Goal: Task Accomplishment & Management: Use online tool/utility

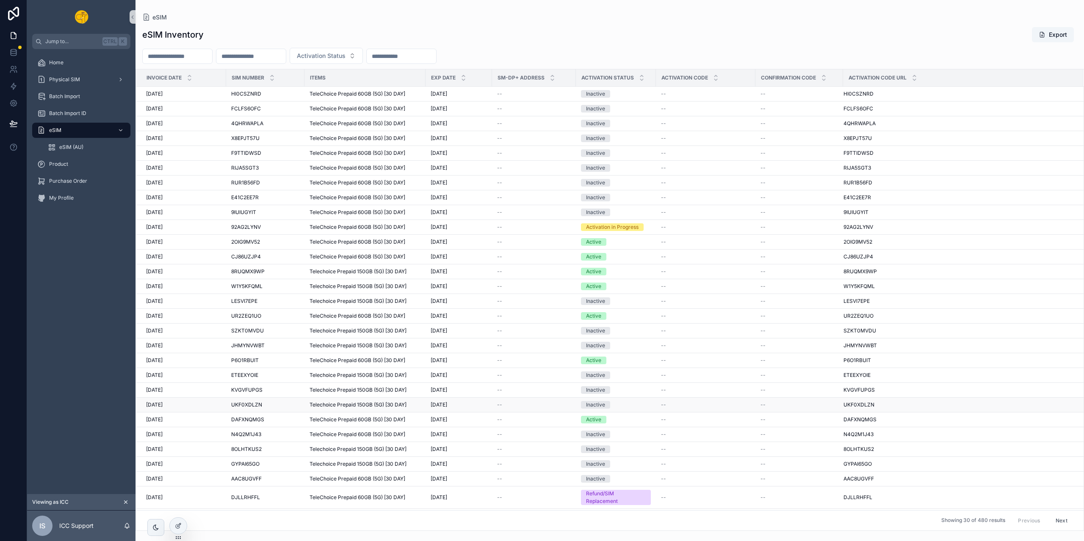
scroll to position [23, 0]
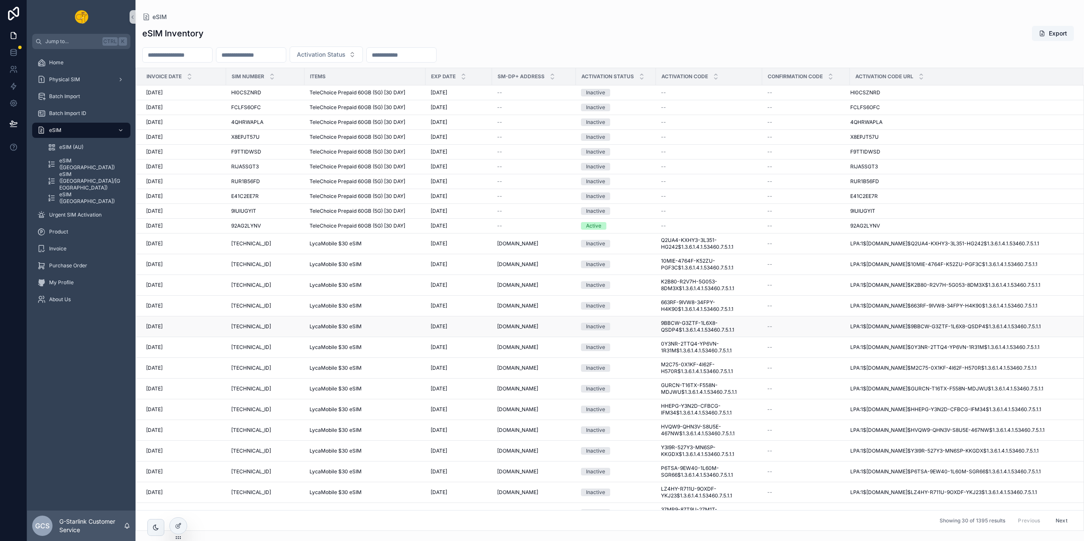
scroll to position [132, 0]
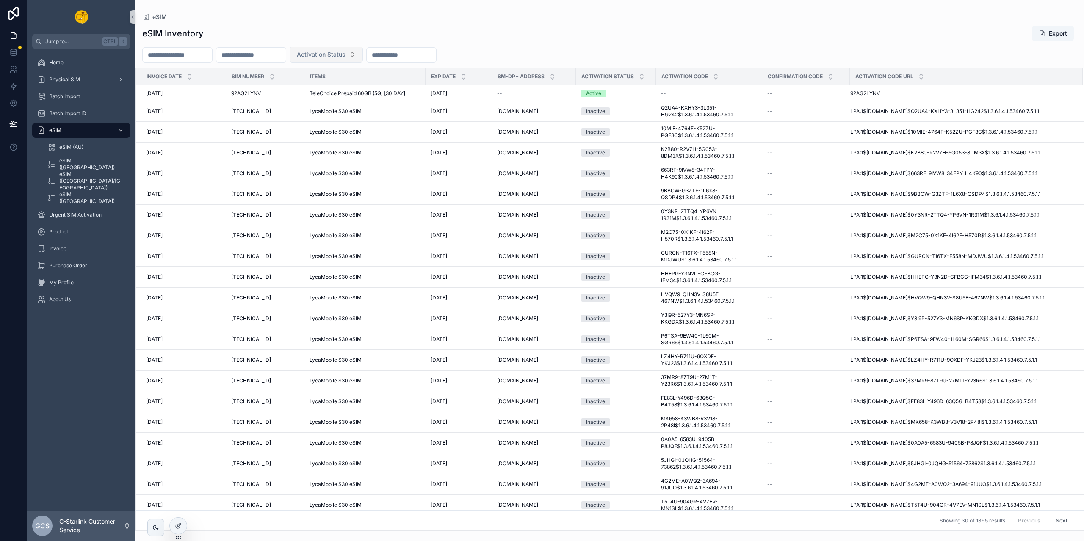
click at [345, 52] on span "Activation Status" at bounding box center [321, 54] width 49 height 8
click at [334, 85] on div "Inactive" at bounding box center [363, 89] width 102 height 14
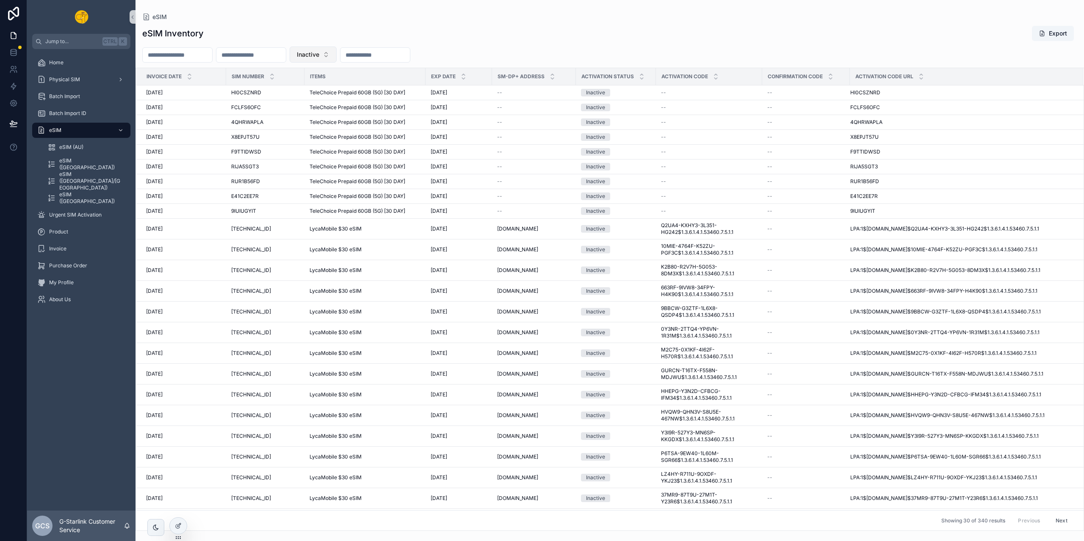
click at [337, 54] on button "Inactive" at bounding box center [313, 55] width 47 height 16
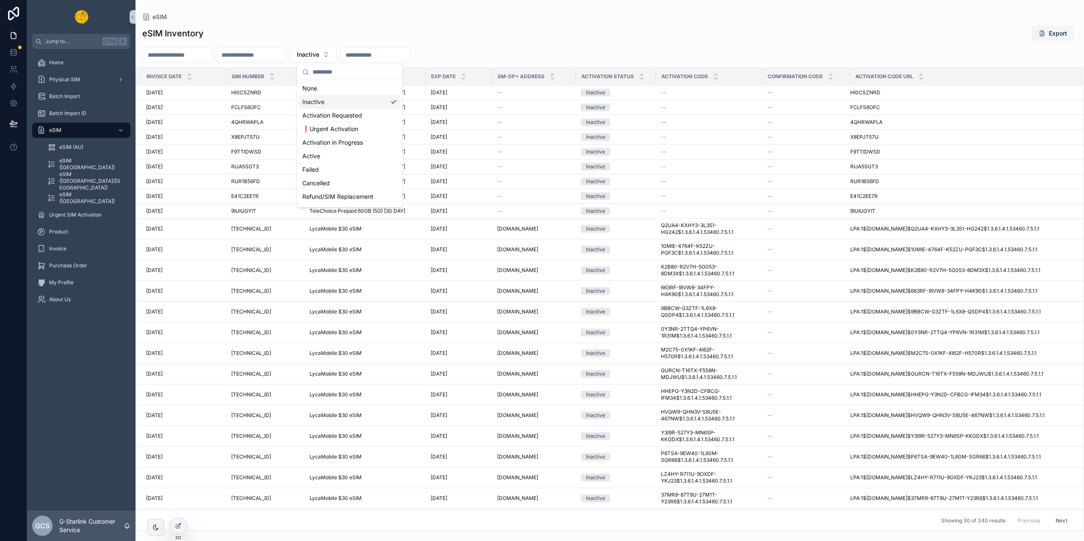
click at [370, 101] on div "Inactive" at bounding box center [350, 102] width 102 height 14
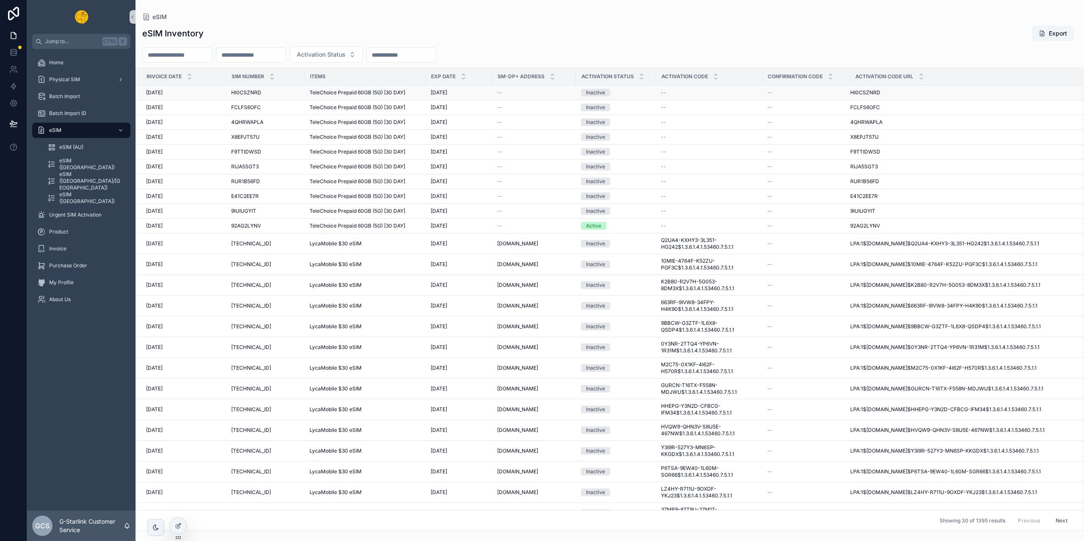
click at [346, 89] on span "TeleChoice Prepaid 60GB (5G) [30 DAY]" at bounding box center [357, 92] width 96 height 7
drag, startPoint x: 188, startPoint y: 55, endPoint x: 204, endPoint y: 55, distance: 16.1
click at [188, 55] on input "scrollable content" at bounding box center [177, 55] width 69 height 12
paste input "*********"
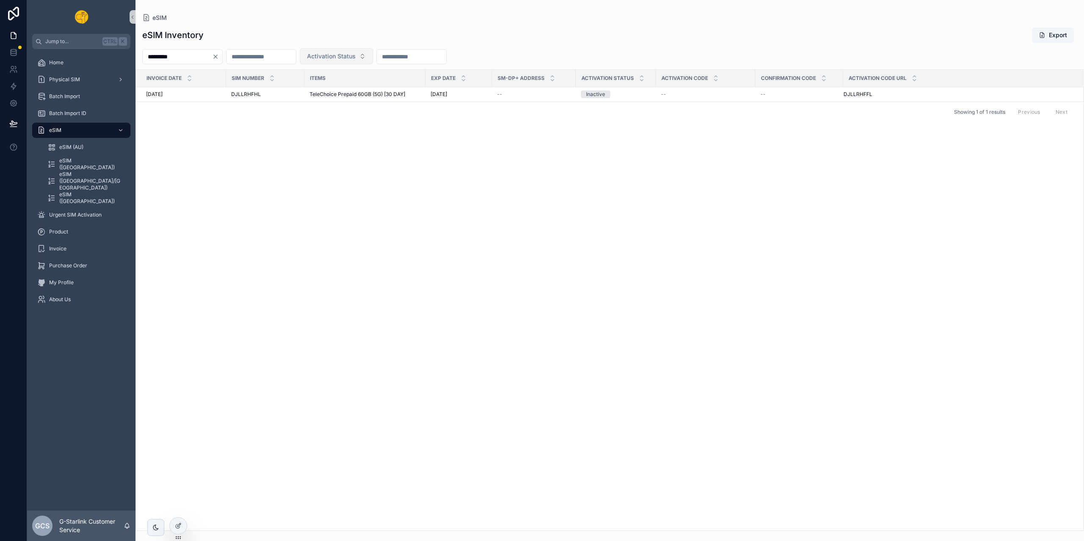
type input "*********"
click at [356, 52] on span "Activation Status" at bounding box center [331, 56] width 49 height 8
click at [353, 95] on div "Inactive" at bounding box center [373, 90] width 102 height 14
click at [170, 55] on input "*********" at bounding box center [177, 57] width 69 height 12
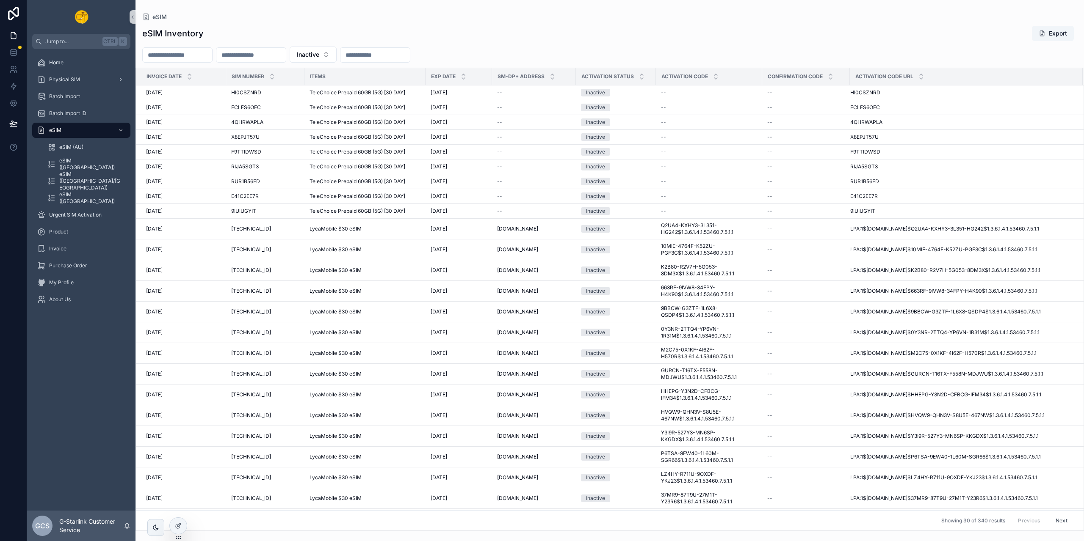
click at [538, 43] on div "eSIM Inventory Export Inactive Invoice Date SIM Number Items EXP Date SM-DP+ Ad…" at bounding box center [609, 275] width 948 height 511
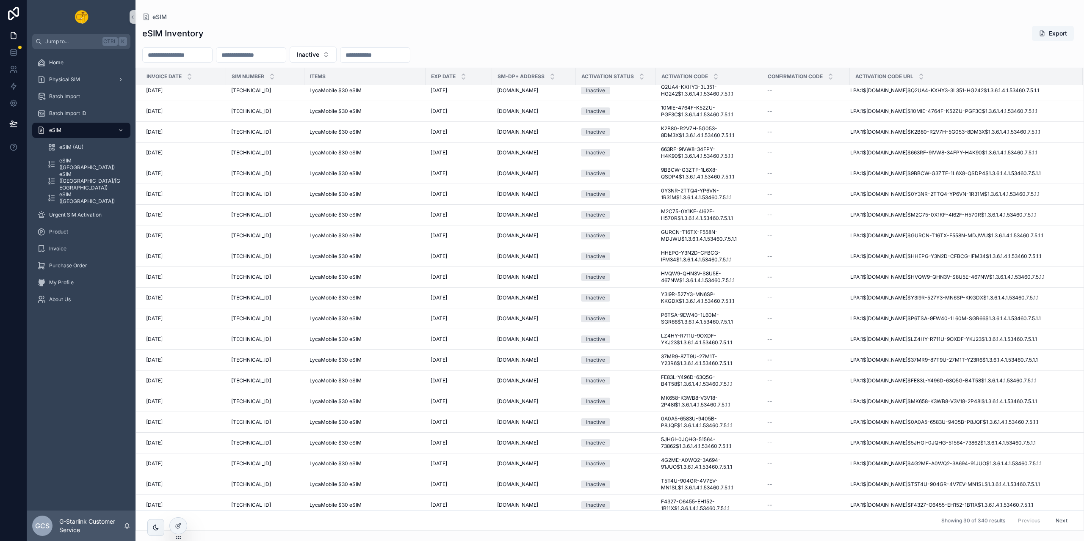
click at [1049, 521] on button "Next" at bounding box center [1061, 520] width 24 height 13
